Goal: Task Accomplishment & Management: Complete application form

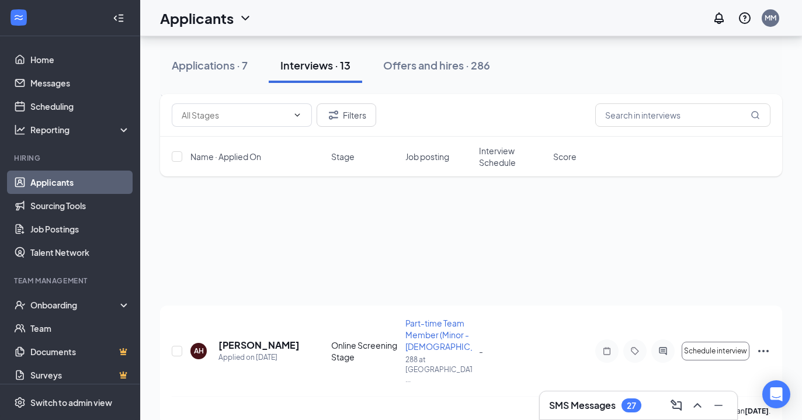
scroll to position [919, 0]
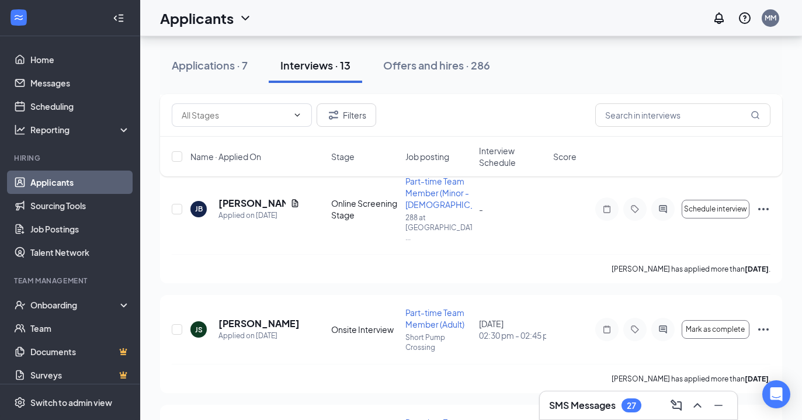
click at [567, 404] on h3 "SMS Messages" at bounding box center [582, 405] width 67 height 13
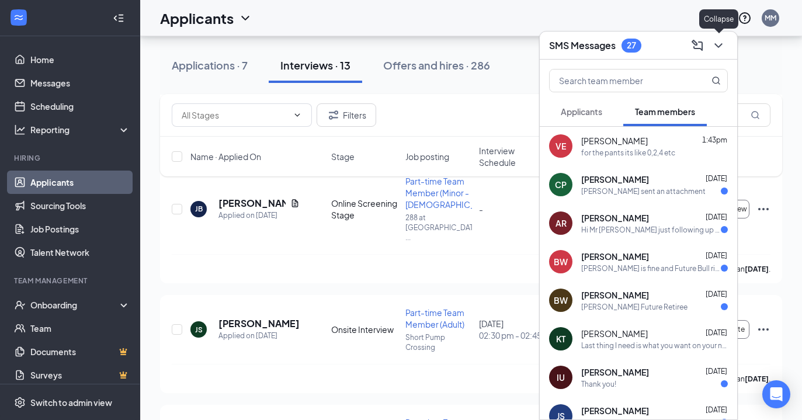
click at [716, 46] on icon "ChevronDown" at bounding box center [719, 46] width 14 height 14
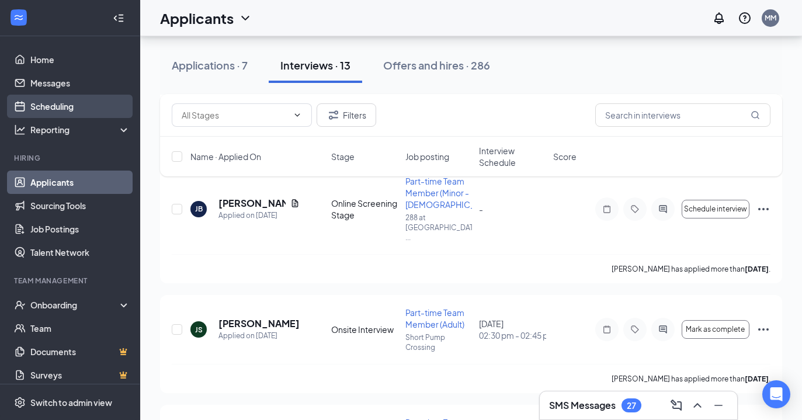
click at [72, 108] on link "Scheduling" at bounding box center [80, 106] width 100 height 23
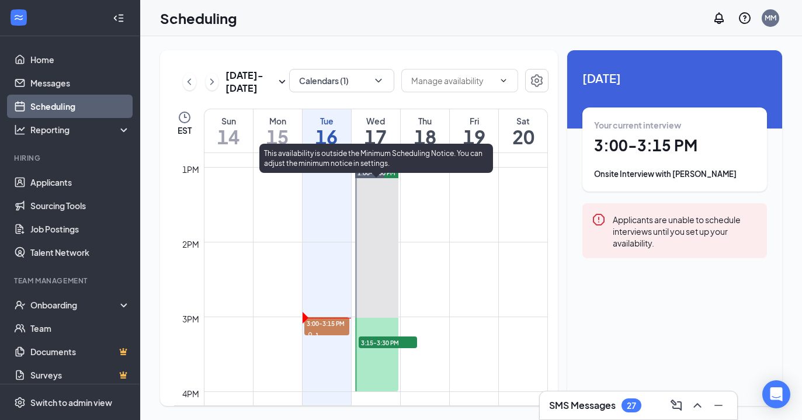
scroll to position [959, 0]
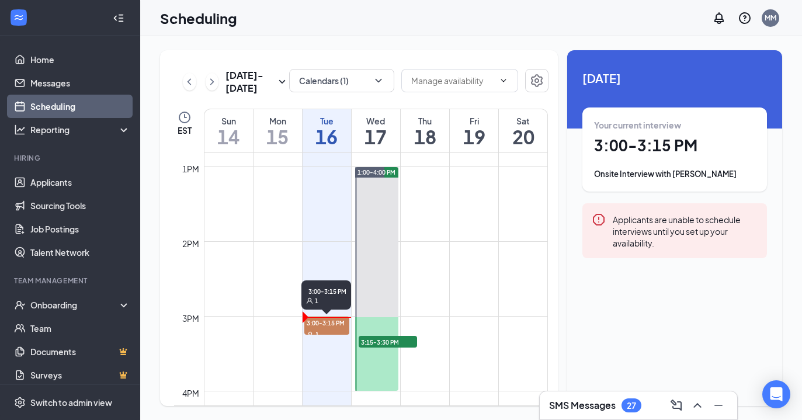
click at [318, 325] on span "3:00-3:15 PM" at bounding box center [326, 323] width 45 height 12
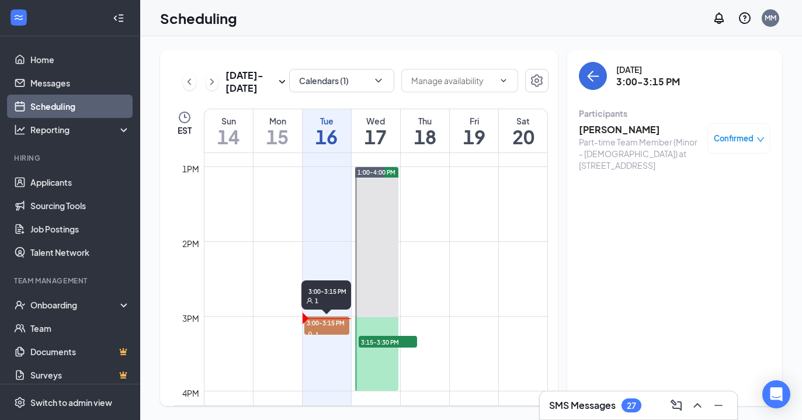
click at [325, 323] on span "3:00-3:15 PM" at bounding box center [326, 323] width 45 height 12
click at [325, 326] on span "3:00-3:15 PM" at bounding box center [326, 323] width 45 height 12
click at [592, 133] on h3 "[PERSON_NAME]" at bounding box center [640, 129] width 123 height 13
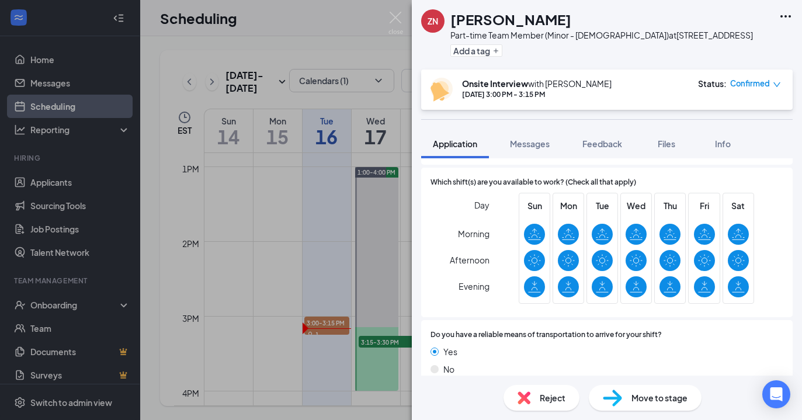
scroll to position [731, 0]
click at [651, 401] on span "Move to stage" at bounding box center [660, 397] width 56 height 13
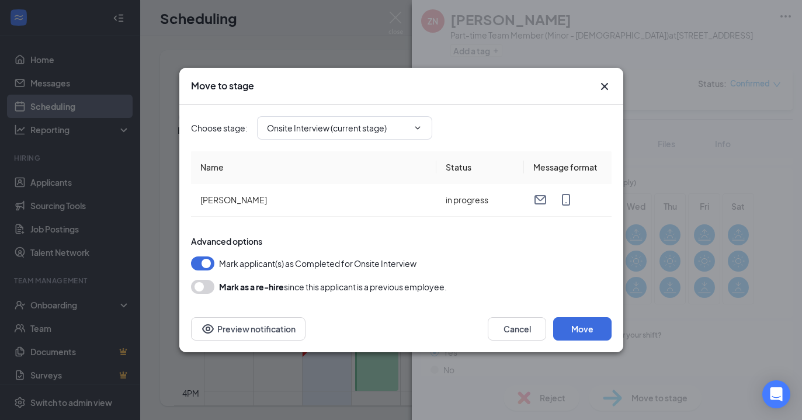
type input "Hired (final stage)"
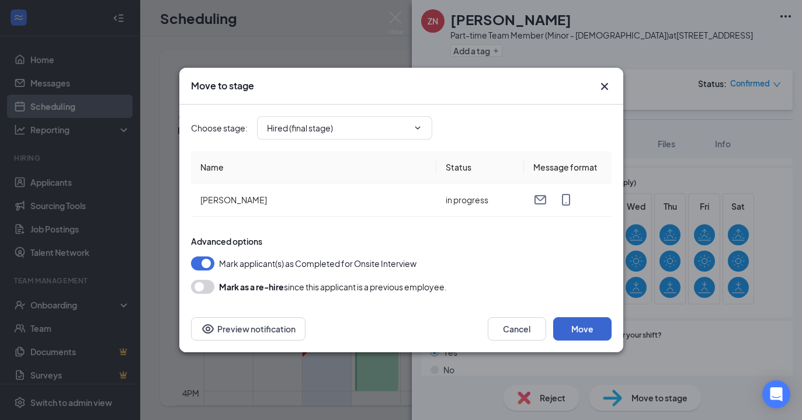
click at [585, 329] on button "Move" at bounding box center [582, 328] width 58 height 23
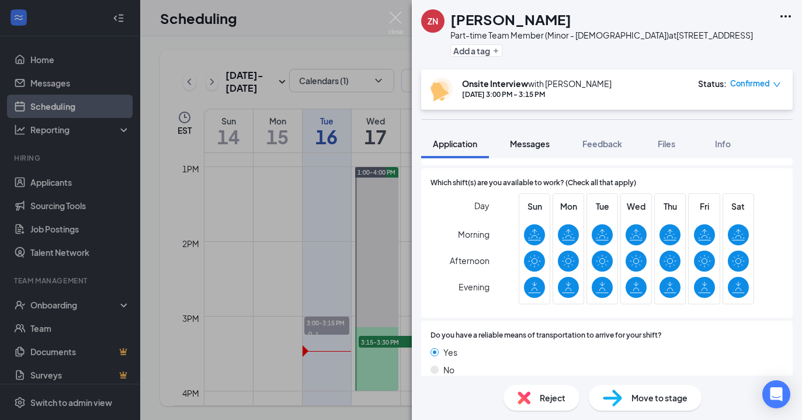
click at [530, 140] on span "Messages" at bounding box center [530, 143] width 40 height 11
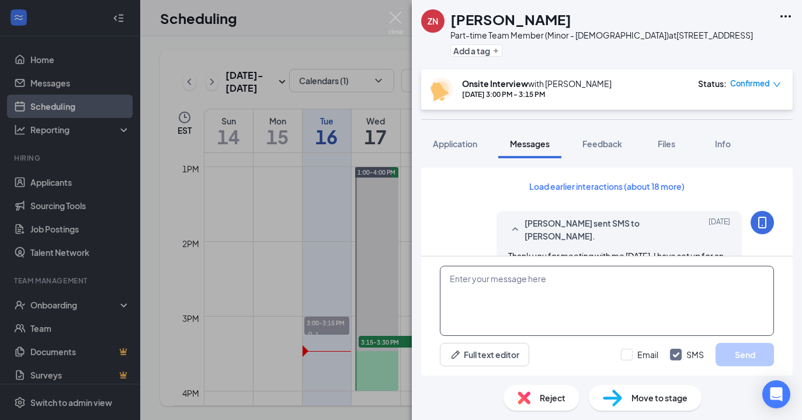
scroll to position [414, 0]
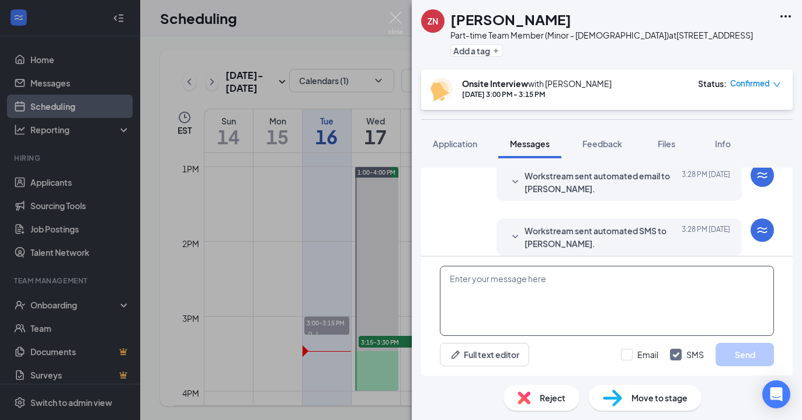
click at [504, 295] on textarea at bounding box center [607, 301] width 334 height 70
type textarea "t"
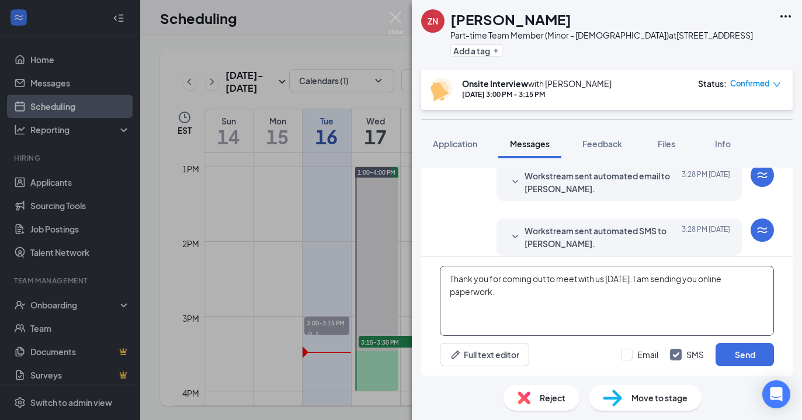
click at [513, 290] on textarea "Thank you for coming out to meet with us [DATE]. I am sending you online paperw…" at bounding box center [607, 301] width 334 height 70
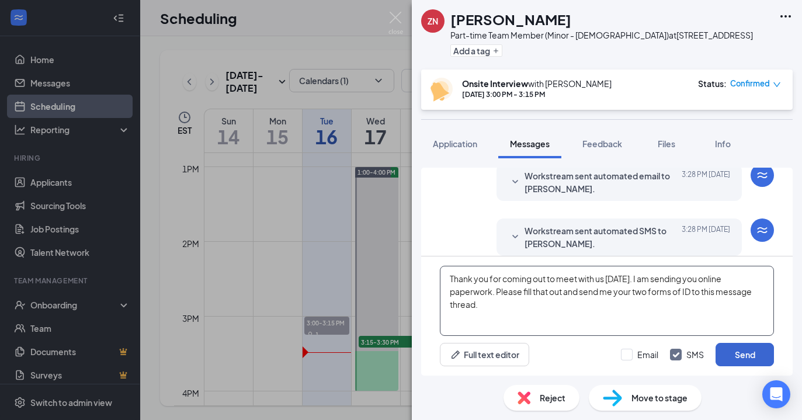
type textarea "Thank you for coming out to meet with us [DATE]. I am sending you online paperw…"
click at [733, 355] on button "Send" at bounding box center [745, 354] width 58 height 23
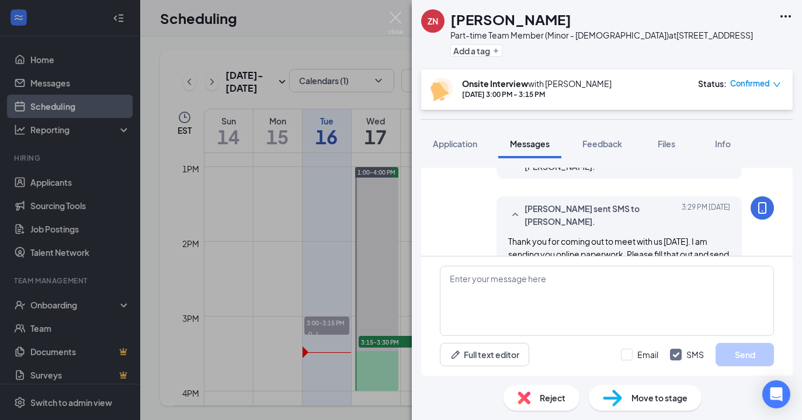
scroll to position [503, 0]
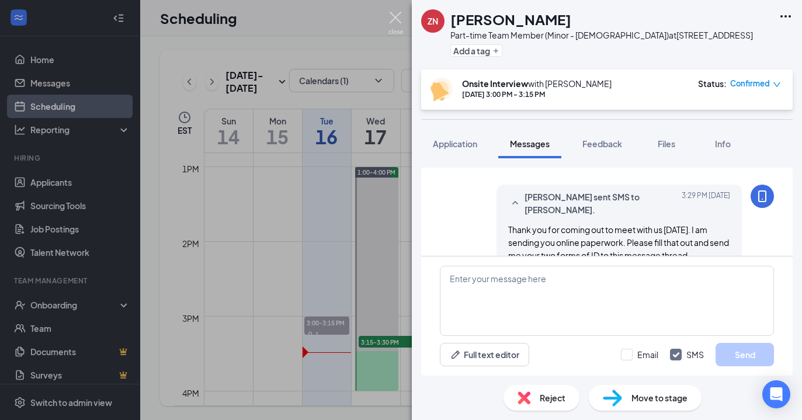
click at [397, 20] on img at bounding box center [396, 23] width 15 height 23
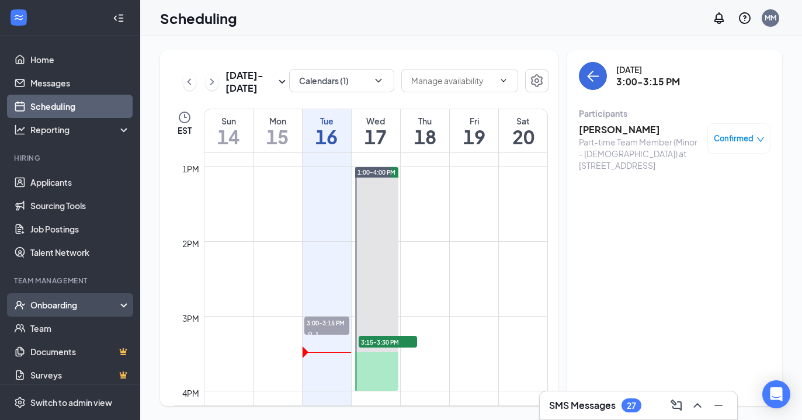
click at [67, 306] on div "Onboarding" at bounding box center [75, 305] width 90 height 12
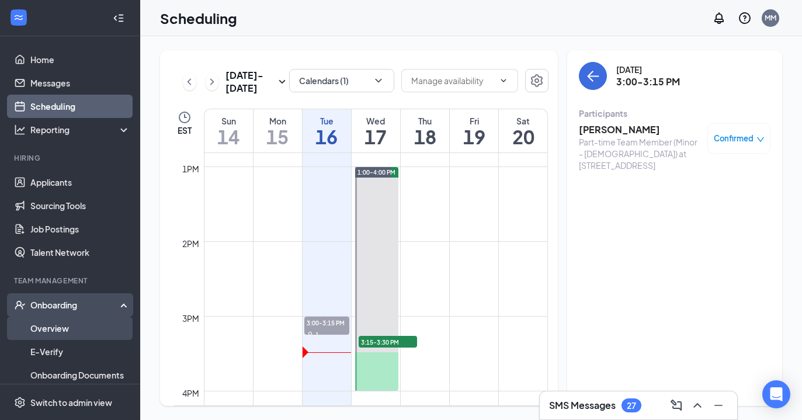
click at [64, 328] on link "Overview" at bounding box center [80, 328] width 100 height 23
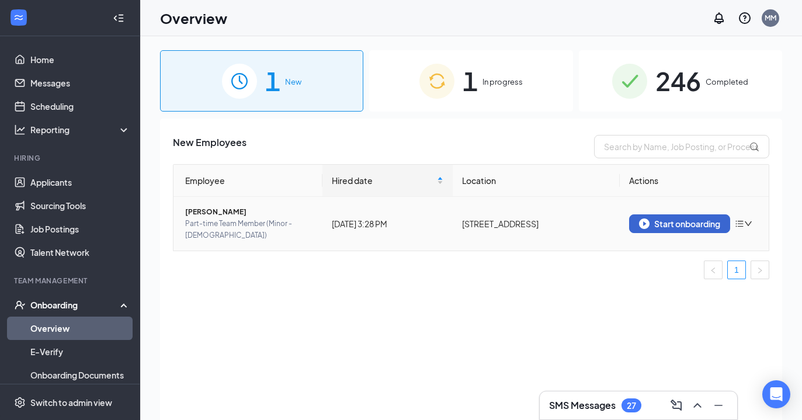
click at [684, 222] on div "Start onboarding" at bounding box center [679, 224] width 81 height 11
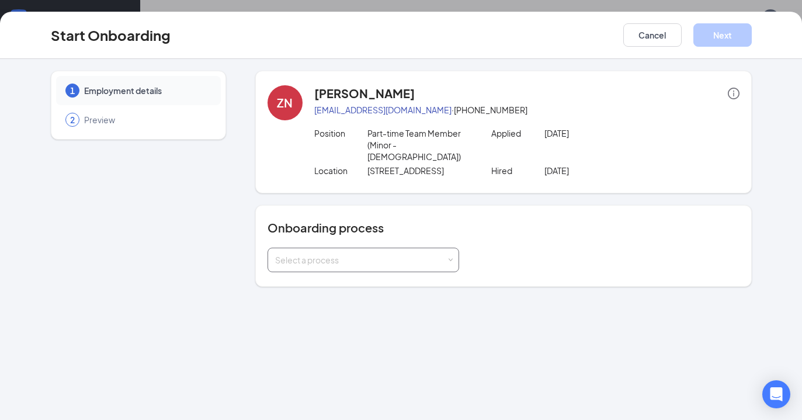
click at [439, 254] on div "Select a process" at bounding box center [360, 260] width 171 height 12
click at [416, 297] on li "Team Member Onboarding" at bounding box center [363, 294] width 192 height 21
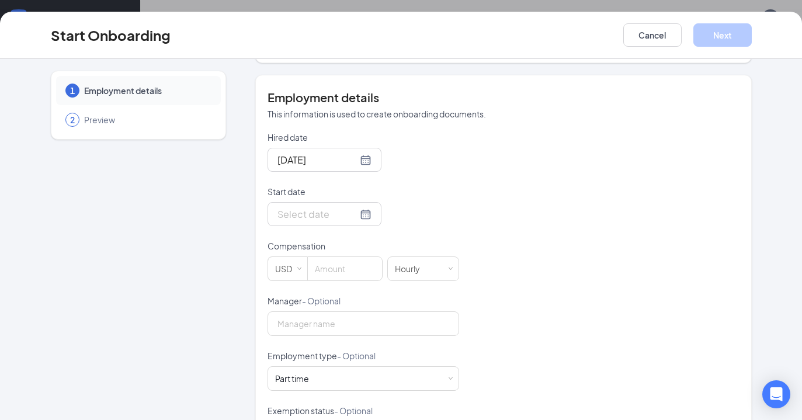
scroll to position [235, 0]
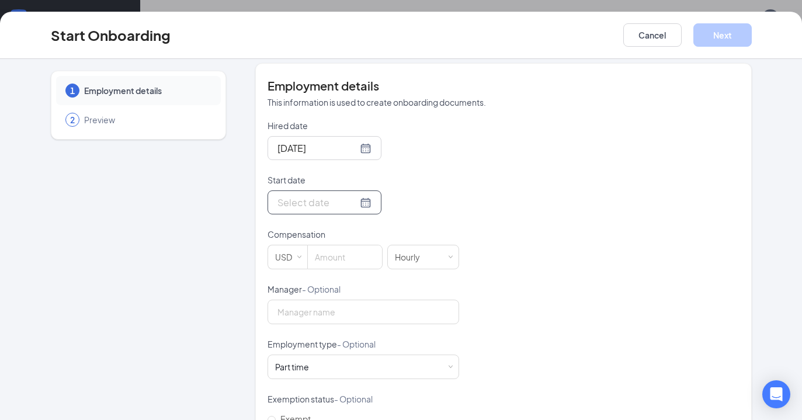
click at [364, 195] on div at bounding box center [325, 202] width 94 height 15
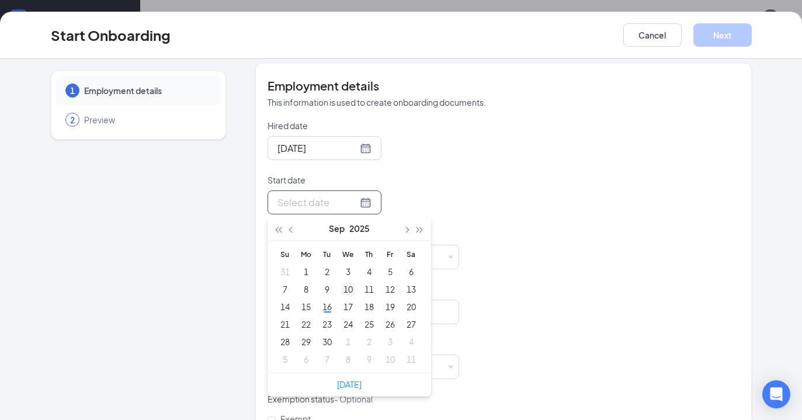
type input "[DATE]"
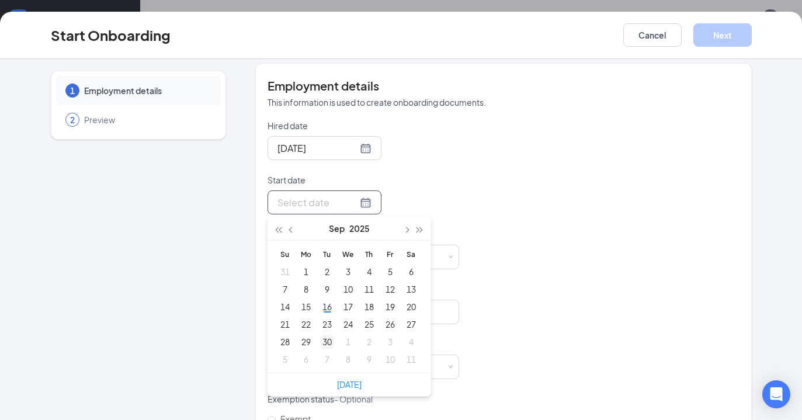
type input "[DATE]"
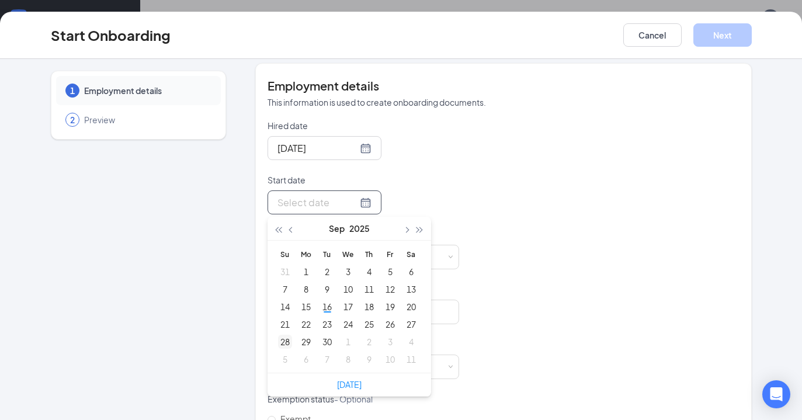
type input "[DATE]"
click at [286, 335] on div "28" at bounding box center [285, 342] width 14 height 14
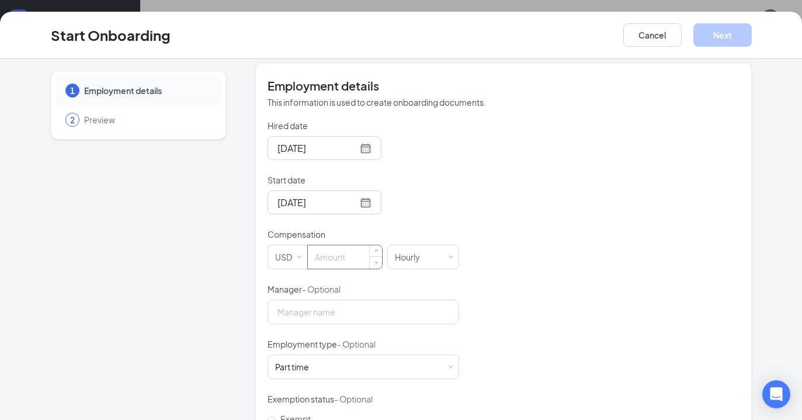
click at [346, 245] on input at bounding box center [345, 256] width 74 height 23
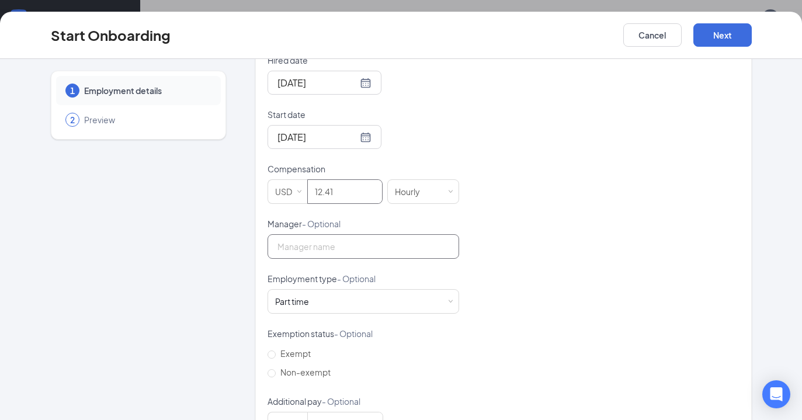
scroll to position [320, 0]
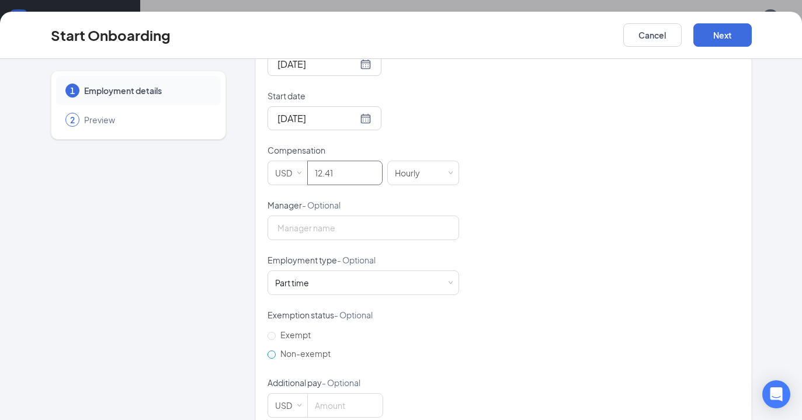
type input "12.41"
click at [275, 351] on input "Non-exempt" at bounding box center [272, 355] width 8 height 8
radio input "true"
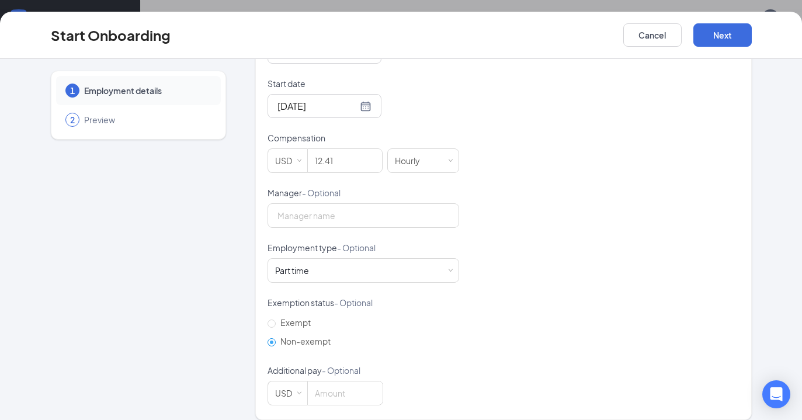
scroll to position [331, 0]
click at [725, 38] on button "Next" at bounding box center [723, 34] width 58 height 23
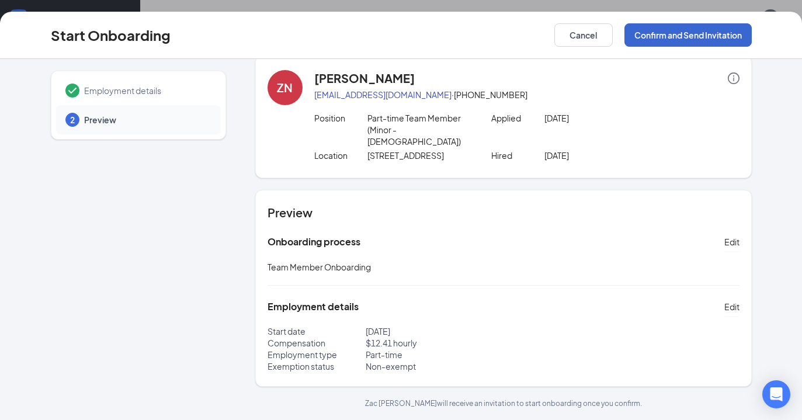
scroll to position [4, 0]
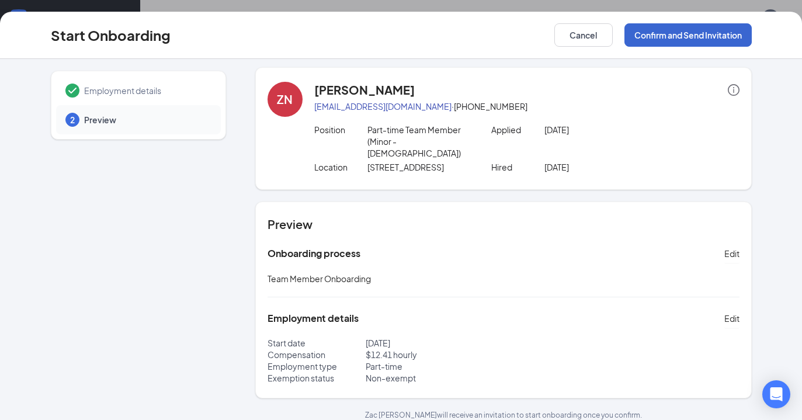
click at [691, 37] on button "Confirm and Send Invitation" at bounding box center [688, 34] width 127 height 23
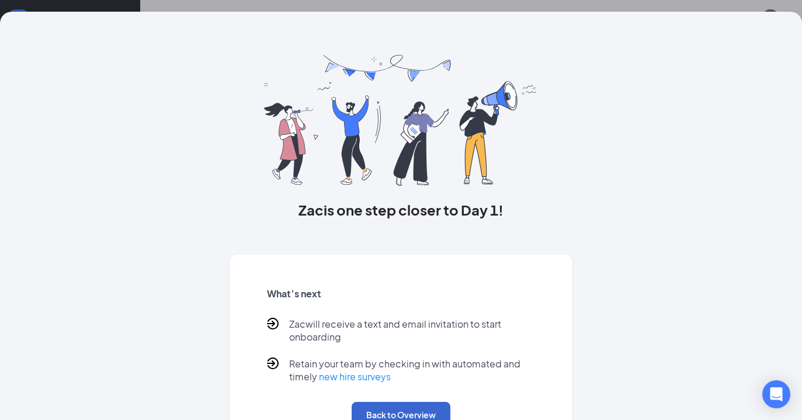
click at [418, 409] on button "Back to Overview" at bounding box center [401, 415] width 99 height 26
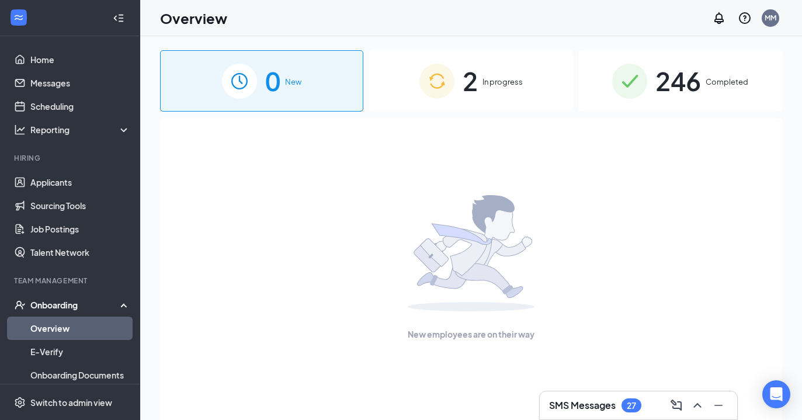
click at [504, 77] on span "In progress" at bounding box center [503, 82] width 40 height 12
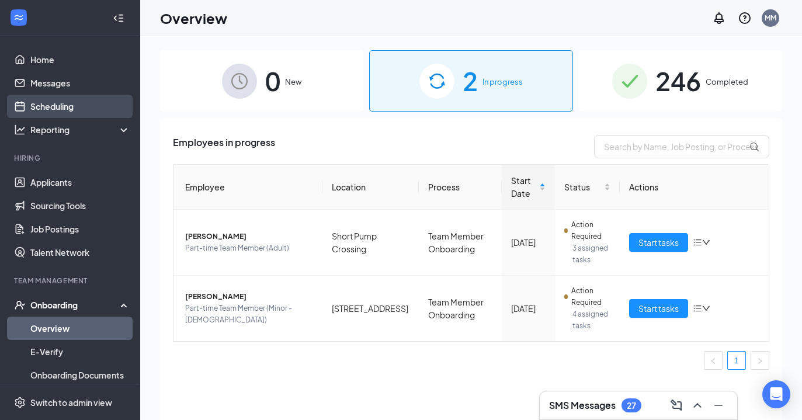
click at [69, 109] on link "Scheduling" at bounding box center [80, 106] width 100 height 23
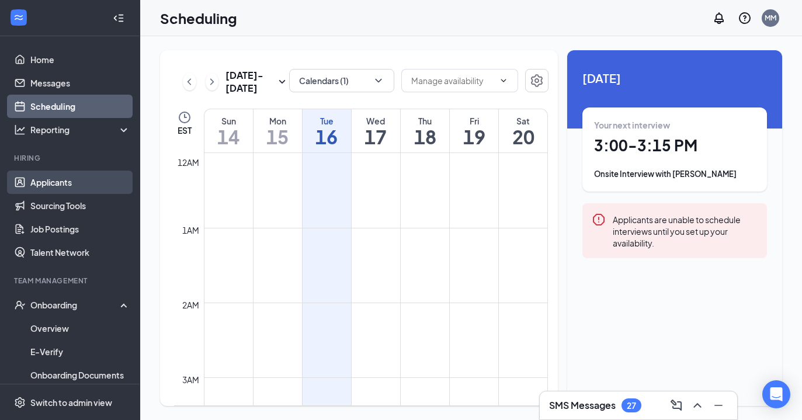
click at [56, 188] on link "Applicants" at bounding box center [80, 182] width 100 height 23
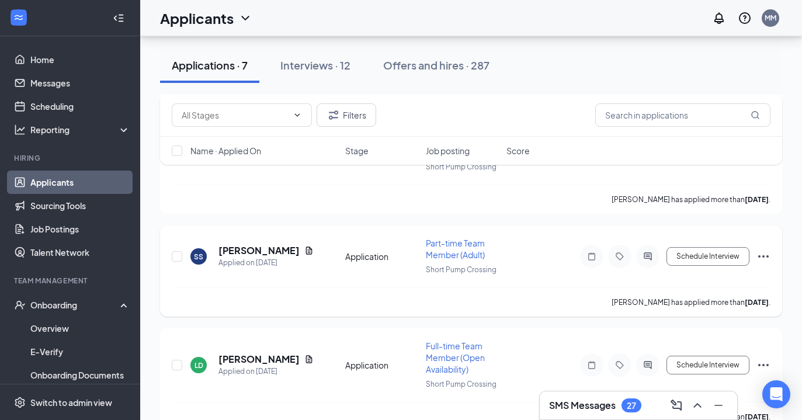
scroll to position [643, 0]
click at [325, 69] on div "Interviews · 12" at bounding box center [315, 65] width 70 height 15
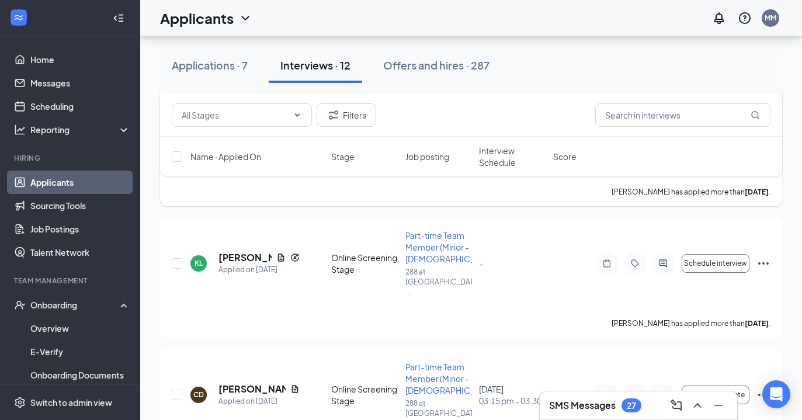
scroll to position [220, 0]
